Goal: Check status: Check status

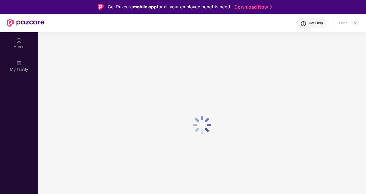
scroll to position [32, 0]
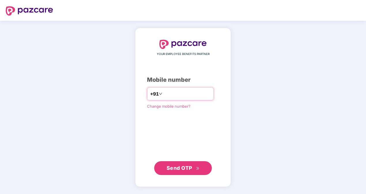
click at [184, 94] on input "number" at bounding box center [186, 93] width 47 height 9
click at [163, 94] on input "**********" at bounding box center [186, 93] width 47 height 9
type input "**********"
click at [180, 163] on button "Send OTP" at bounding box center [183, 168] width 58 height 14
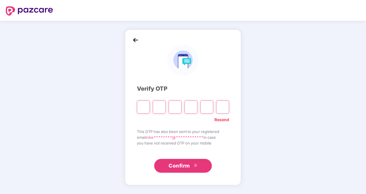
type input "*"
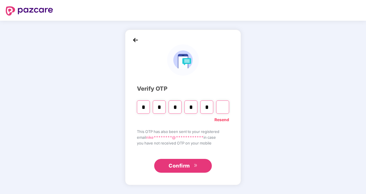
type input "*"
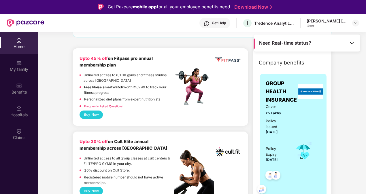
scroll to position [58, 0]
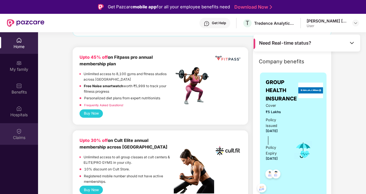
click at [14, 137] on div "Claims" at bounding box center [19, 138] width 38 height 6
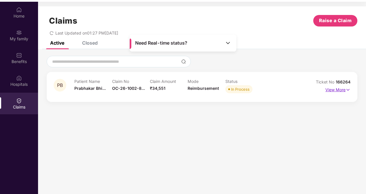
scroll to position [32, 0]
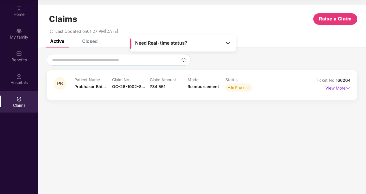
click at [350, 89] on img at bounding box center [348, 88] width 5 height 6
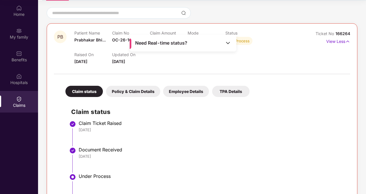
scroll to position [103, 0]
